Goal: Transaction & Acquisition: Obtain resource

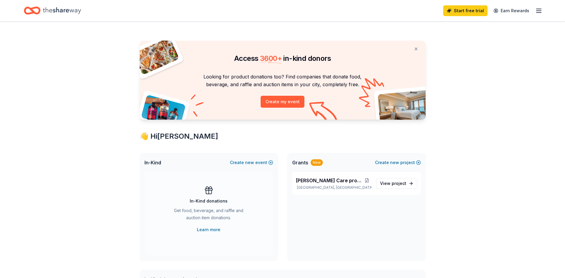
scroll to position [30, 0]
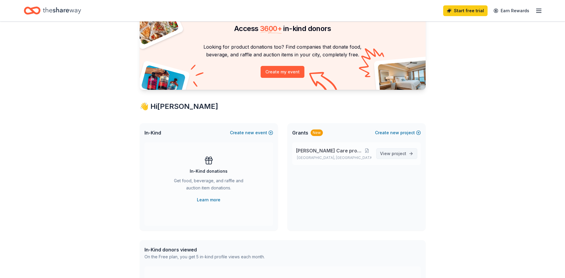
click at [397, 154] on span "project" at bounding box center [399, 153] width 15 height 5
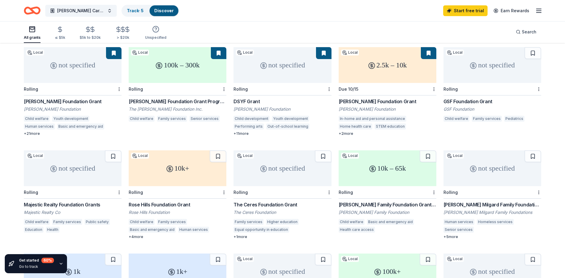
scroll to position [89, 0]
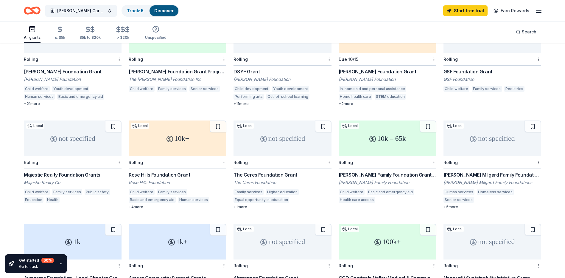
click at [179, 136] on div "10k+" at bounding box center [178, 138] width 98 height 36
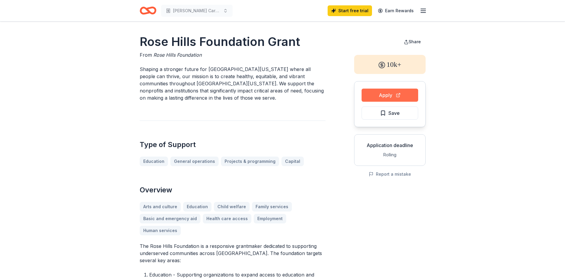
click at [385, 96] on button "Apply" at bounding box center [389, 94] width 57 height 13
